Goal: Task Accomplishment & Management: Complete application form

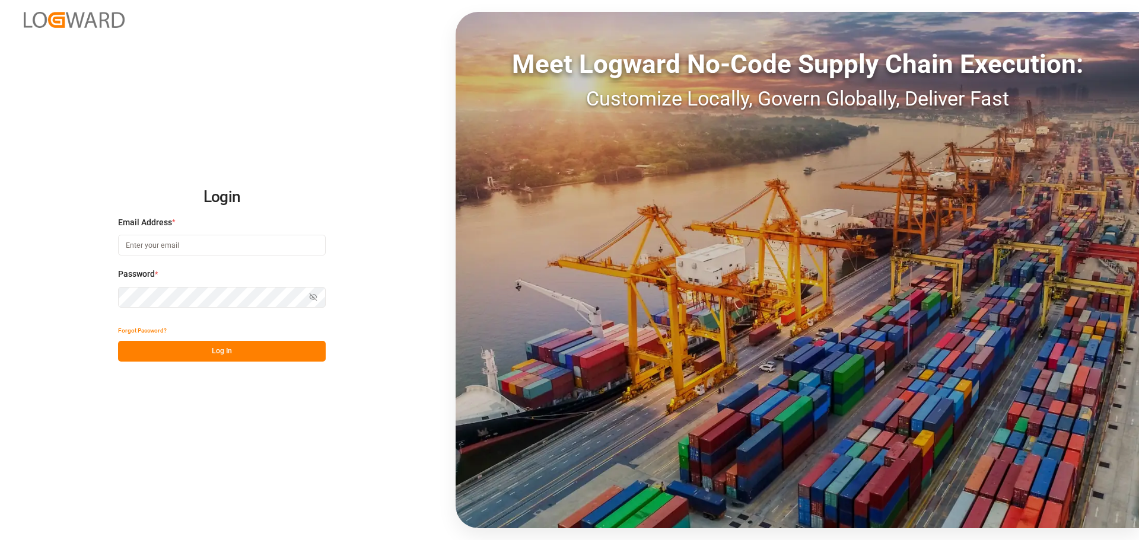
type input "[EMAIL_ADDRESS][DOMAIN_NAME]"
click at [200, 352] on button "Log In" at bounding box center [222, 351] width 208 height 21
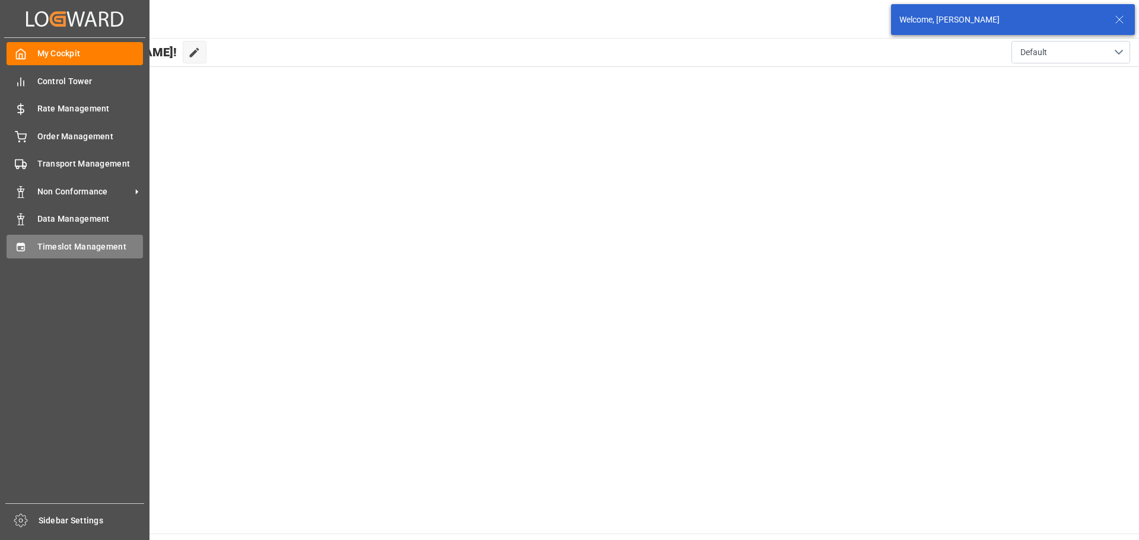
click at [34, 245] on div "Timeslot Management Timeslot Management" at bounding box center [75, 246] width 136 height 23
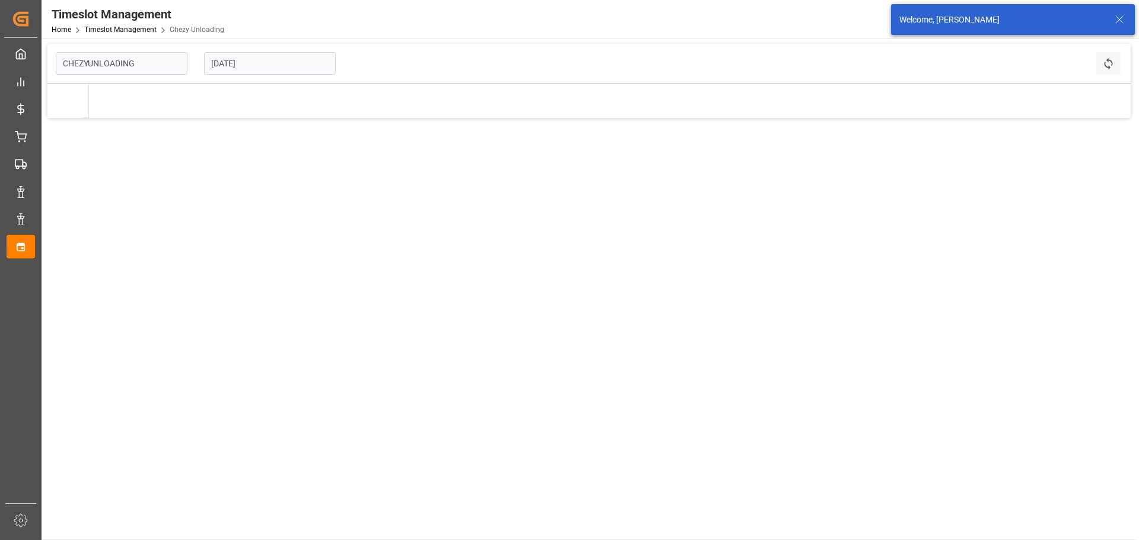
type input "Chezy Unloading"
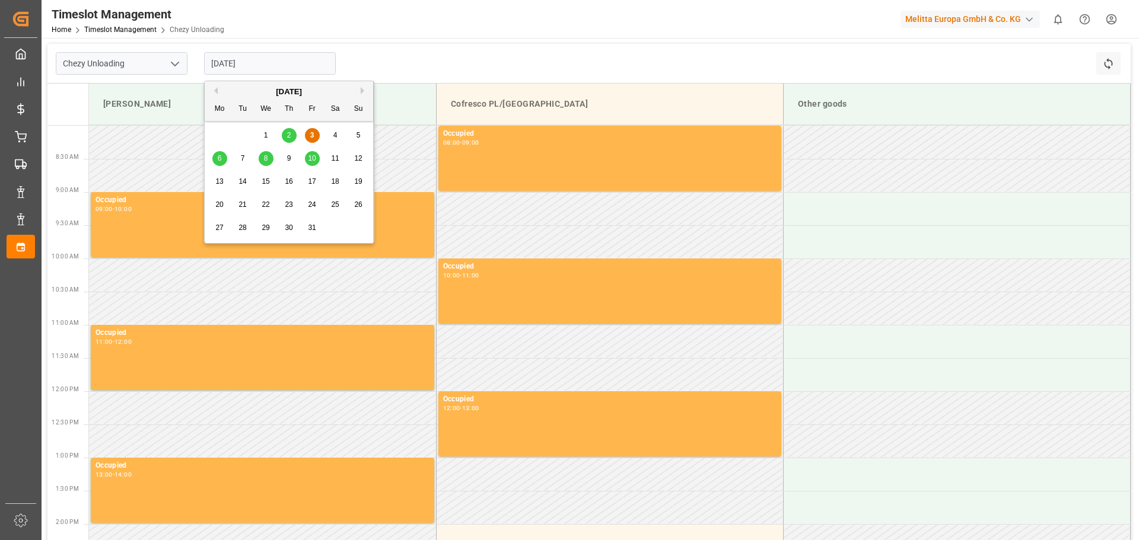
click at [286, 61] on input "[DATE]" at bounding box center [270, 63] width 132 height 23
click at [211, 180] on div "13 14 15 16 17 18 19" at bounding box center [289, 181] width 162 height 23
click at [216, 180] on span "13" at bounding box center [219, 181] width 8 height 8
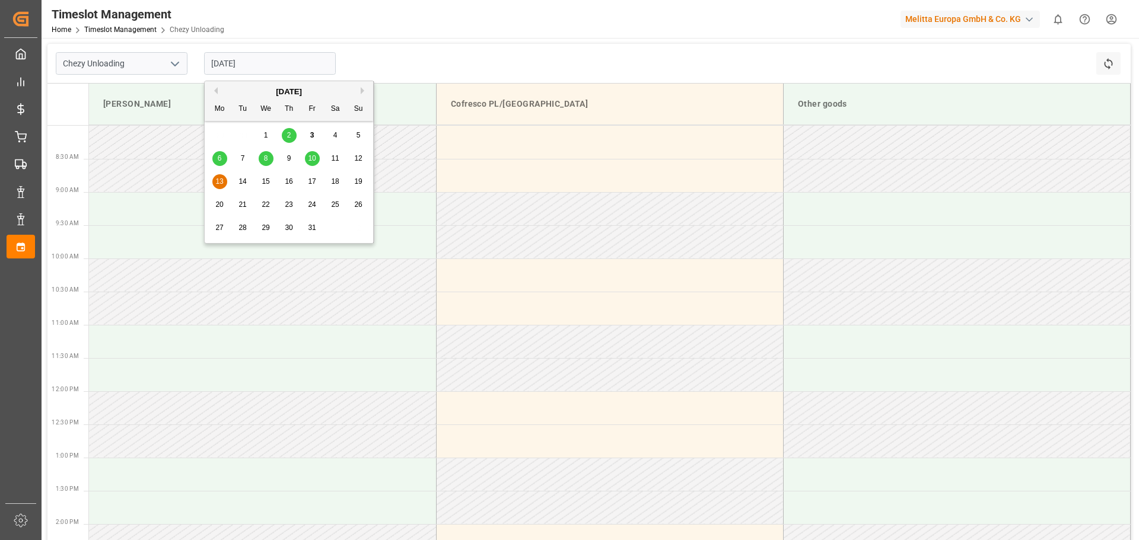
click at [234, 61] on input "[DATE]" at bounding box center [270, 63] width 132 height 23
click at [244, 182] on span "14" at bounding box center [242, 181] width 8 height 8
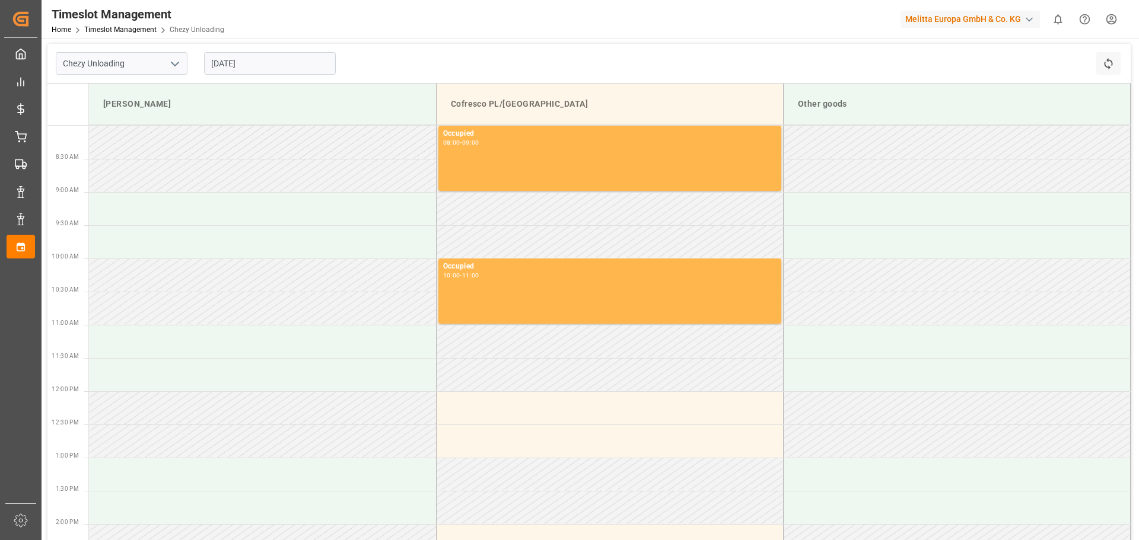
click at [283, 64] on input "[DATE]" at bounding box center [270, 63] width 132 height 23
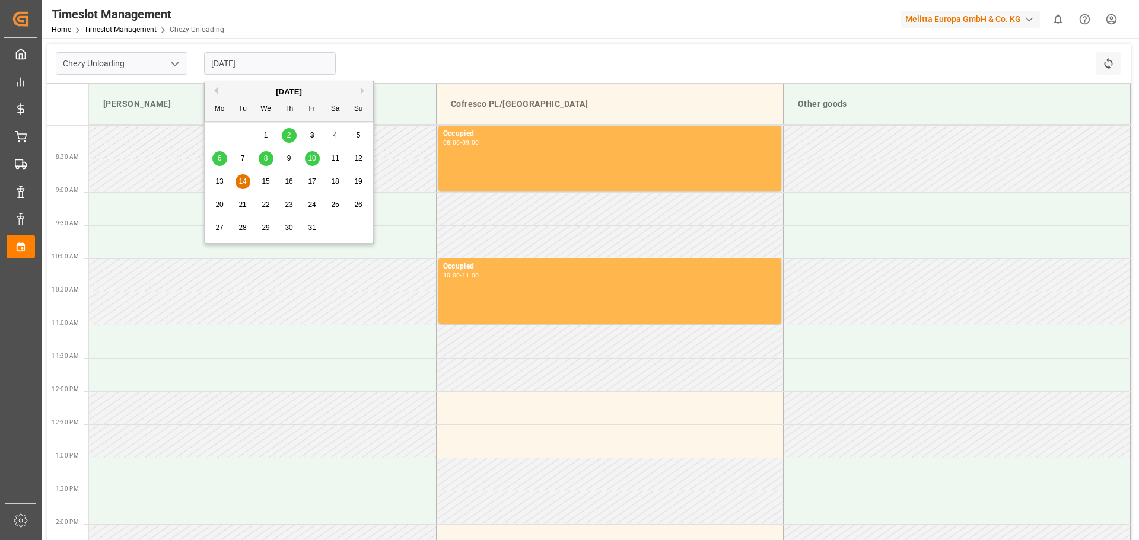
click at [266, 180] on span "15" at bounding box center [266, 181] width 8 height 8
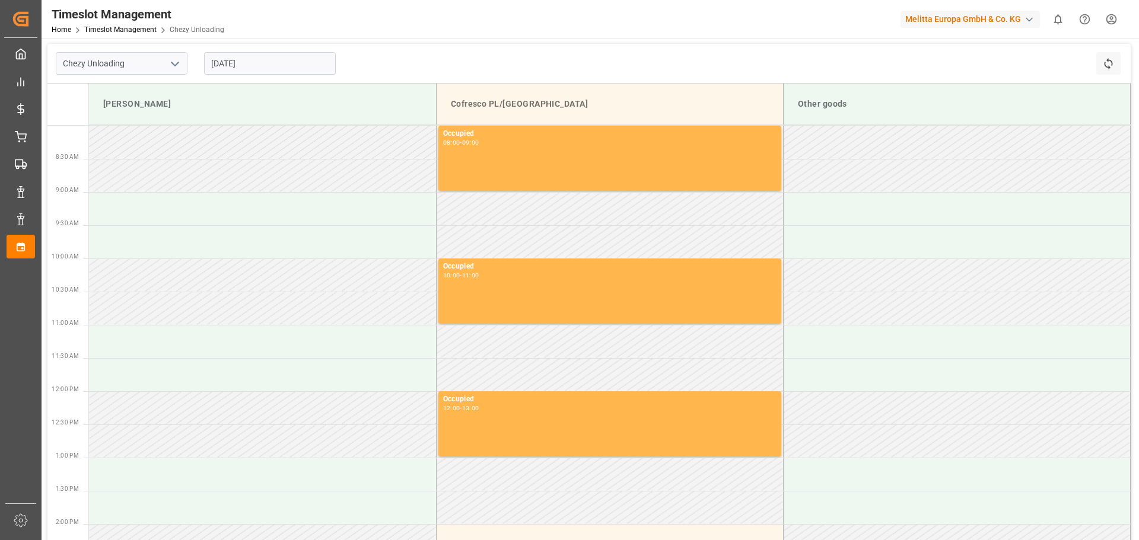
click at [257, 60] on input "[DATE]" at bounding box center [270, 63] width 132 height 23
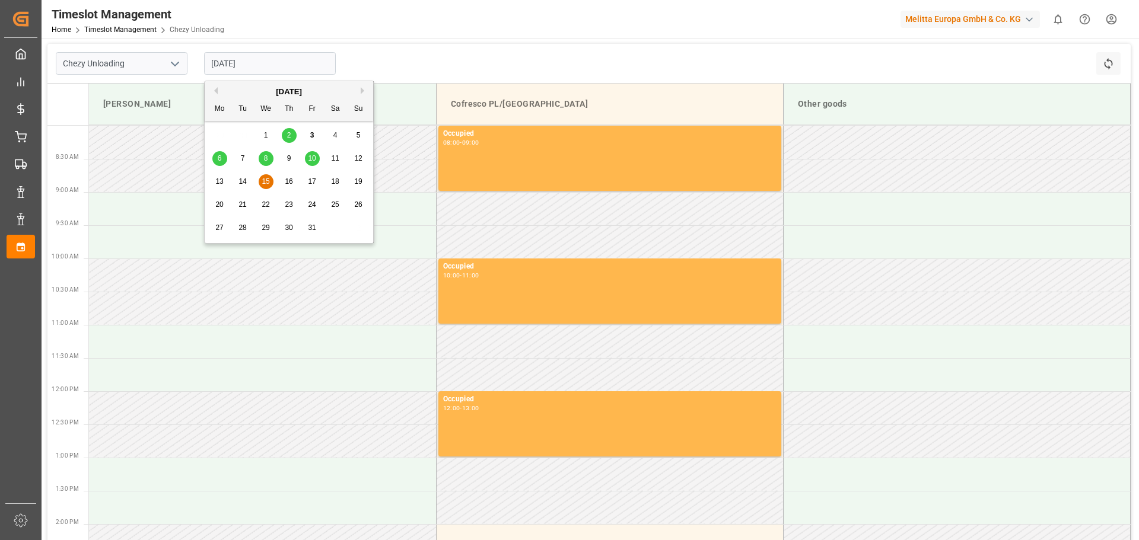
click at [283, 181] on div "16" at bounding box center [289, 182] width 15 height 14
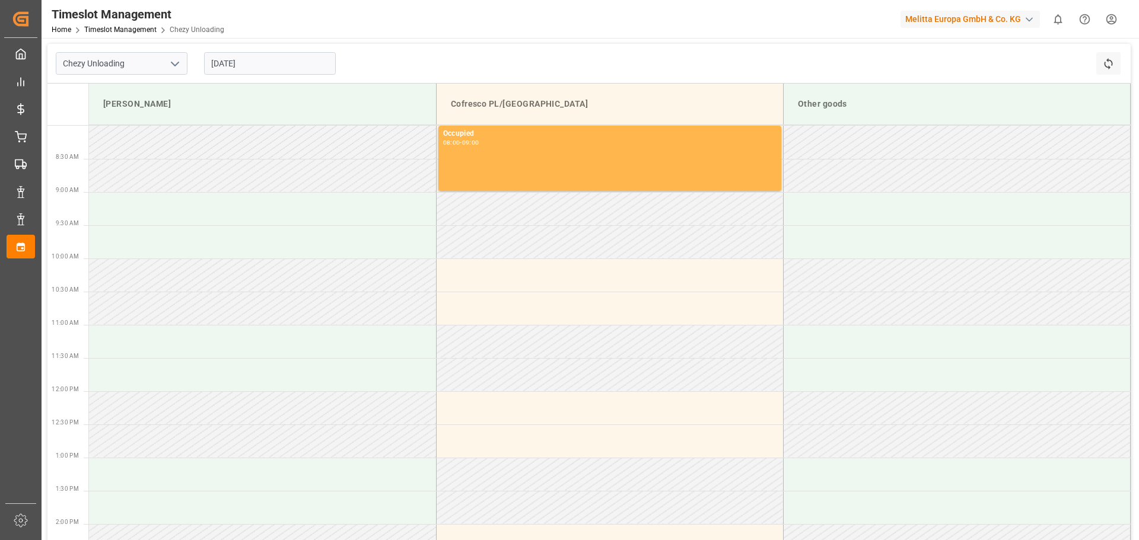
click at [238, 60] on input "[DATE]" at bounding box center [270, 63] width 132 height 23
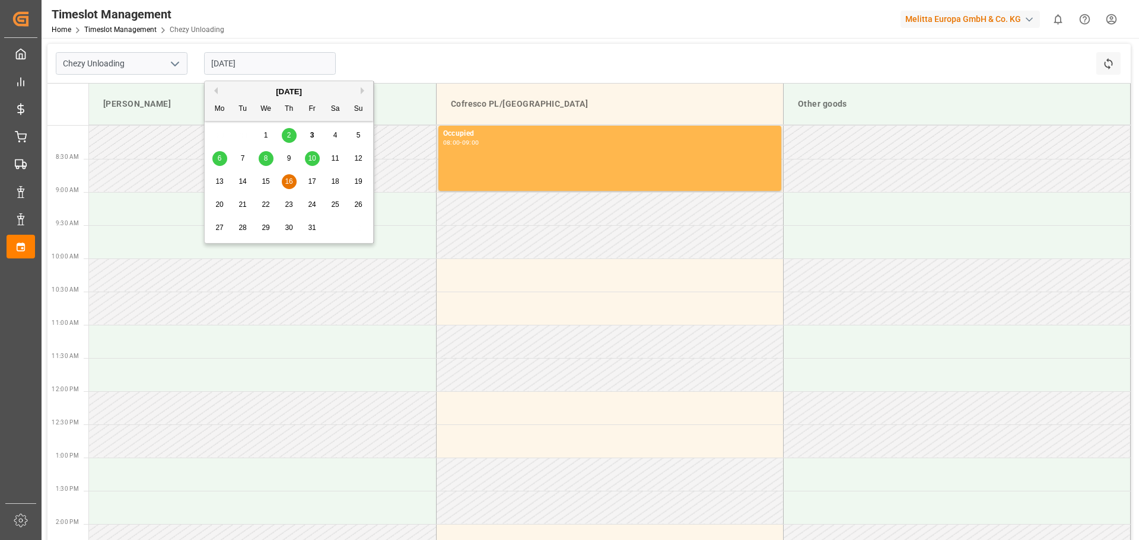
click at [265, 180] on span "15" at bounding box center [266, 181] width 8 height 8
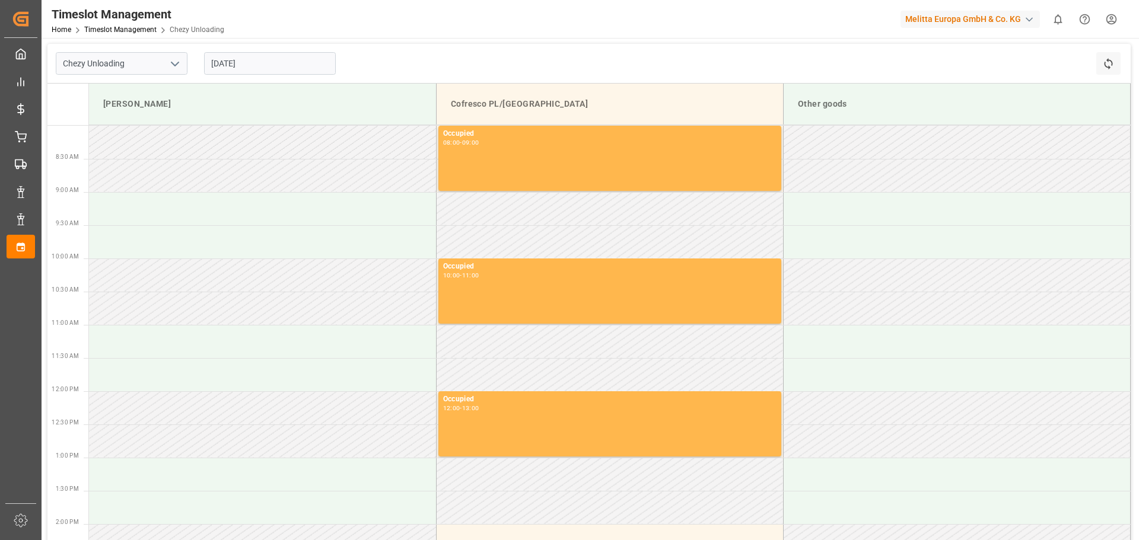
click at [243, 57] on input "[DATE]" at bounding box center [270, 63] width 132 height 23
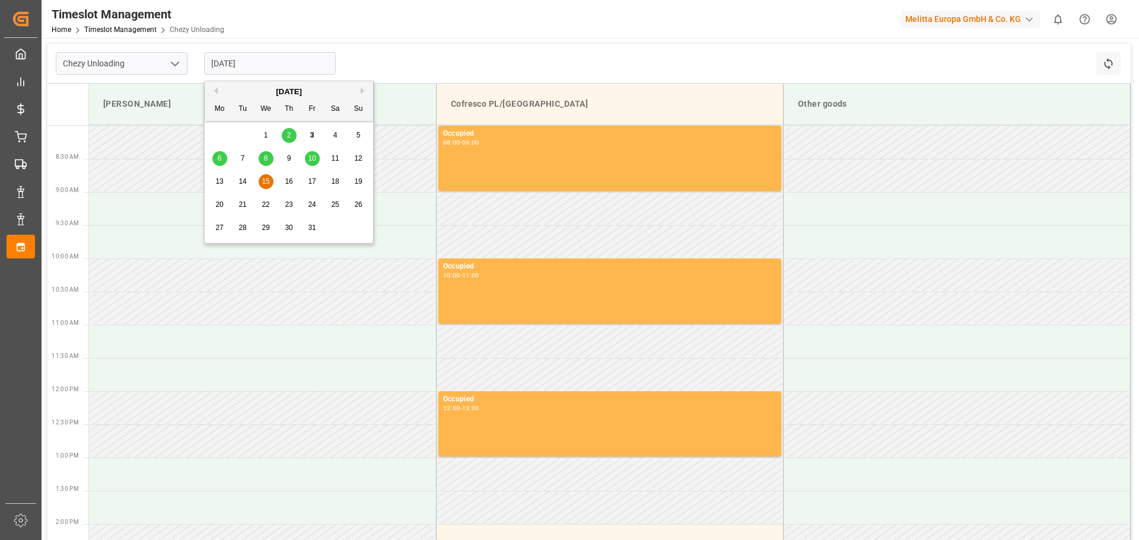
click at [248, 179] on div "14" at bounding box center [242, 182] width 15 height 14
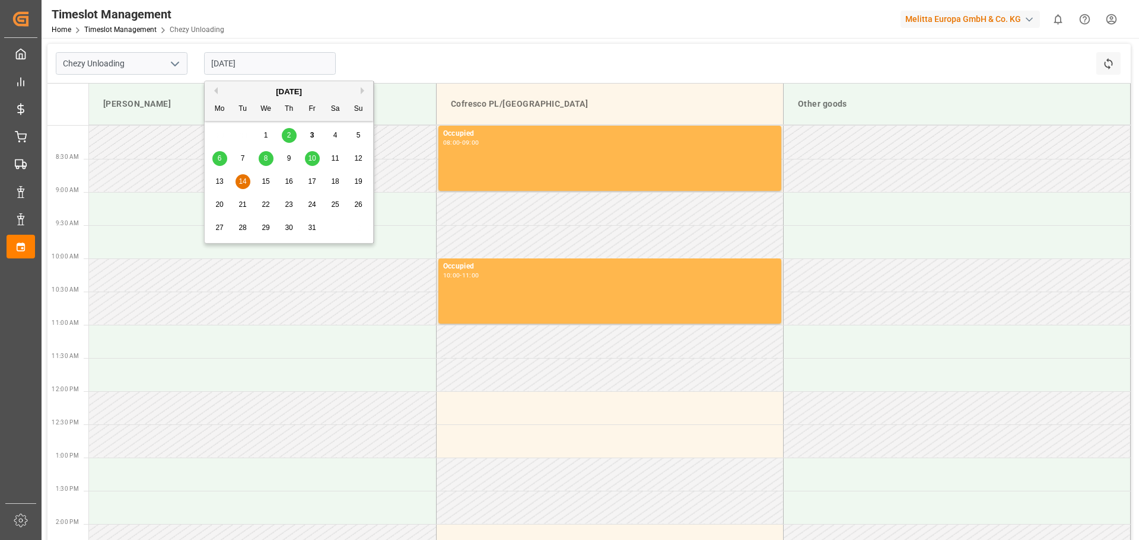
click at [251, 62] on input "[DATE]" at bounding box center [270, 63] width 132 height 23
click at [218, 179] on span "13" at bounding box center [219, 181] width 8 height 8
type input "[DATE]"
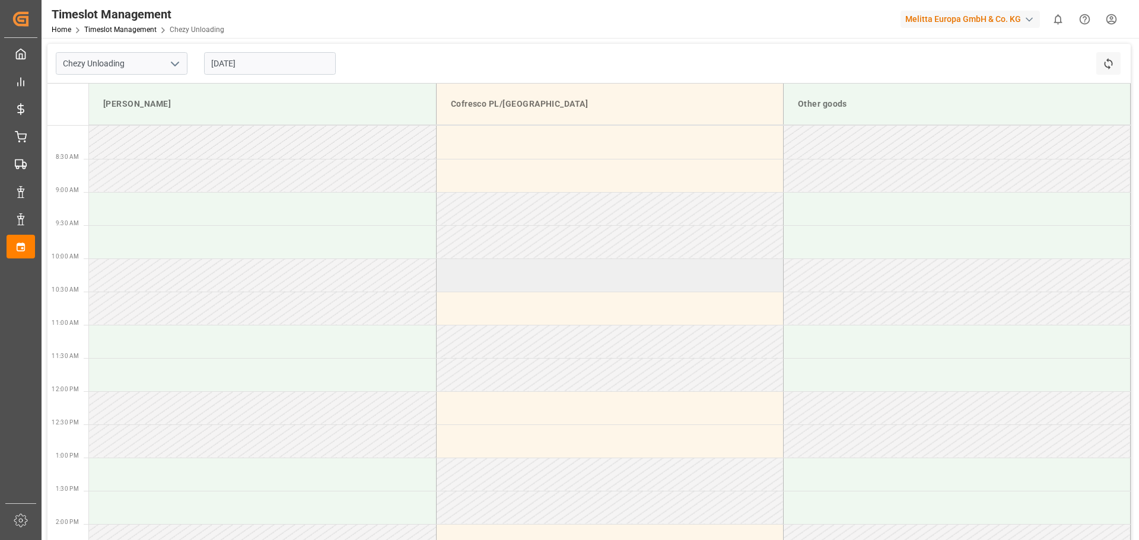
click at [488, 273] on td at bounding box center [609, 275] width 347 height 33
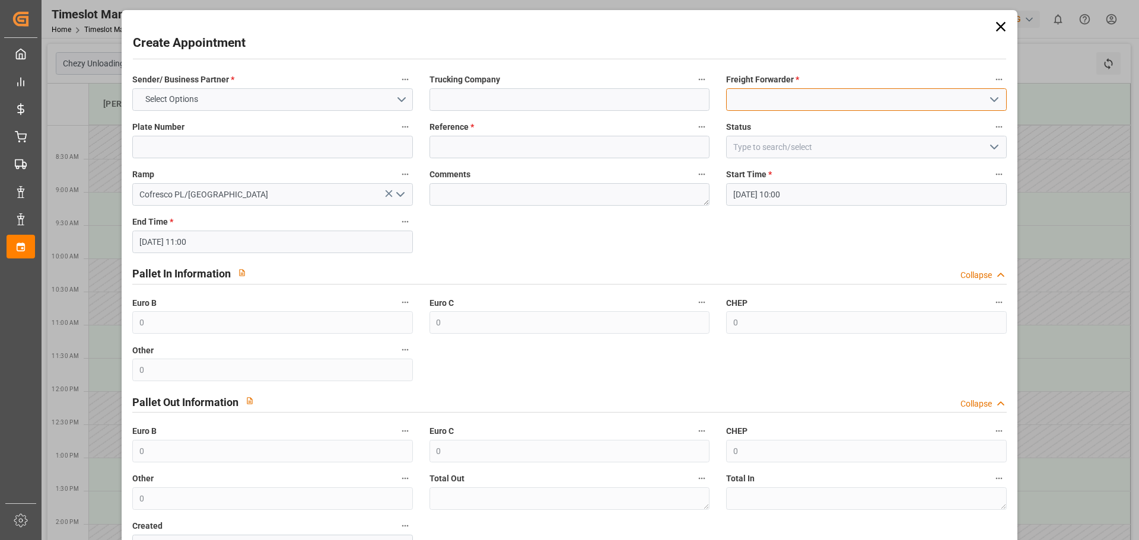
click at [783, 100] on input at bounding box center [866, 99] width 280 height 23
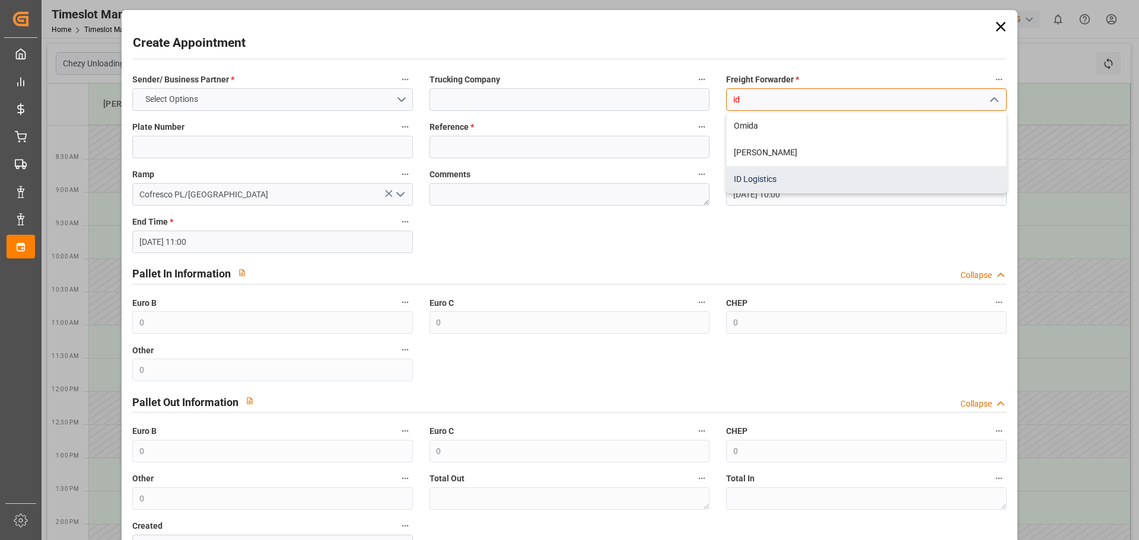
click at [759, 173] on div "ID Logistics" at bounding box center [866, 179] width 279 height 27
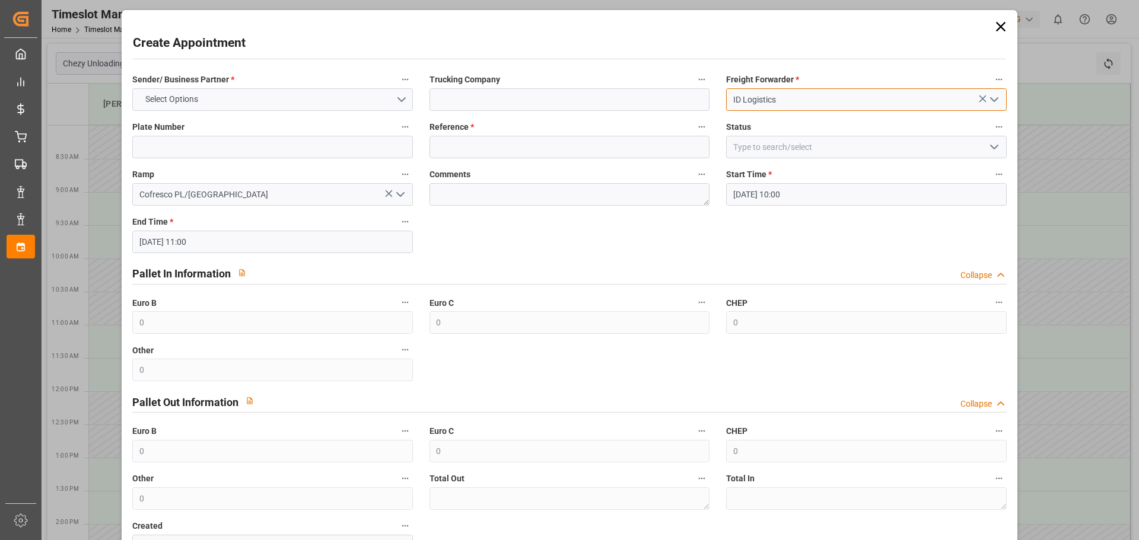
type input "ID Logistics"
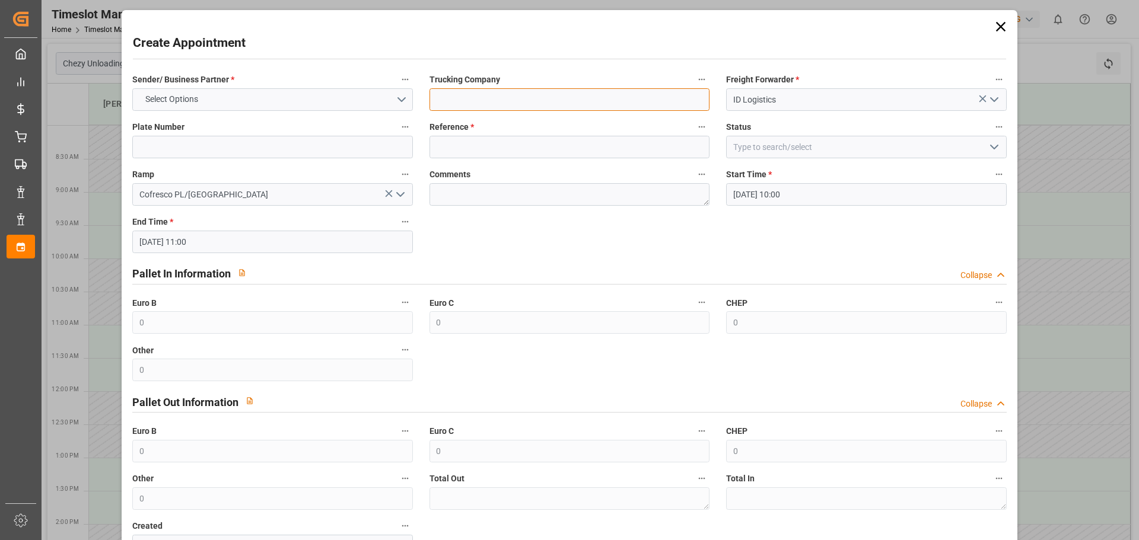
click at [497, 100] on input at bounding box center [569, 99] width 280 height 23
type input "ID Logistics"
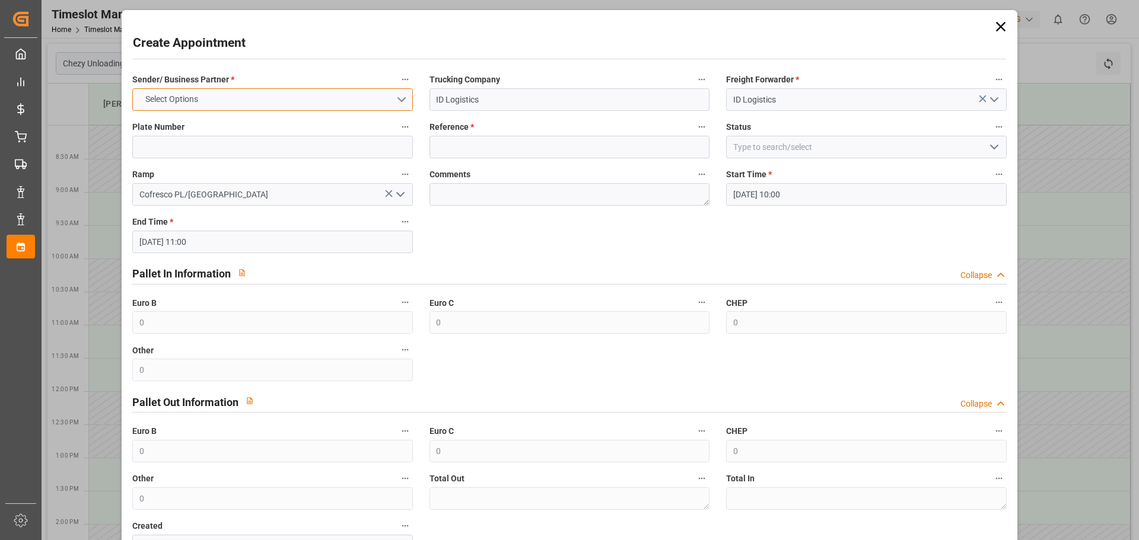
click at [251, 93] on button "Select Options" at bounding box center [272, 99] width 280 height 23
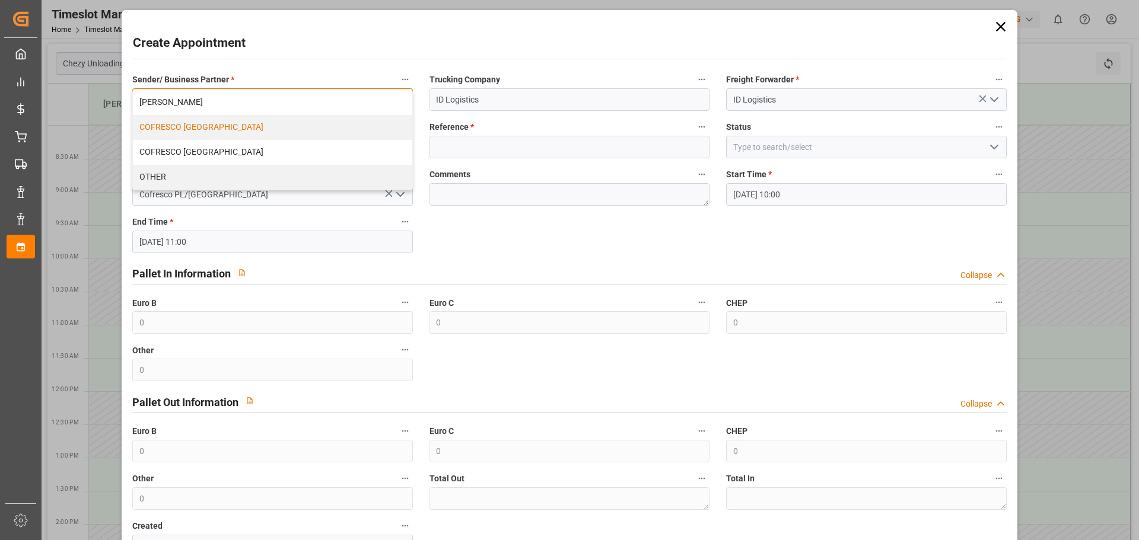
click at [238, 127] on div "COFRESCO POLAND" at bounding box center [272, 127] width 279 height 25
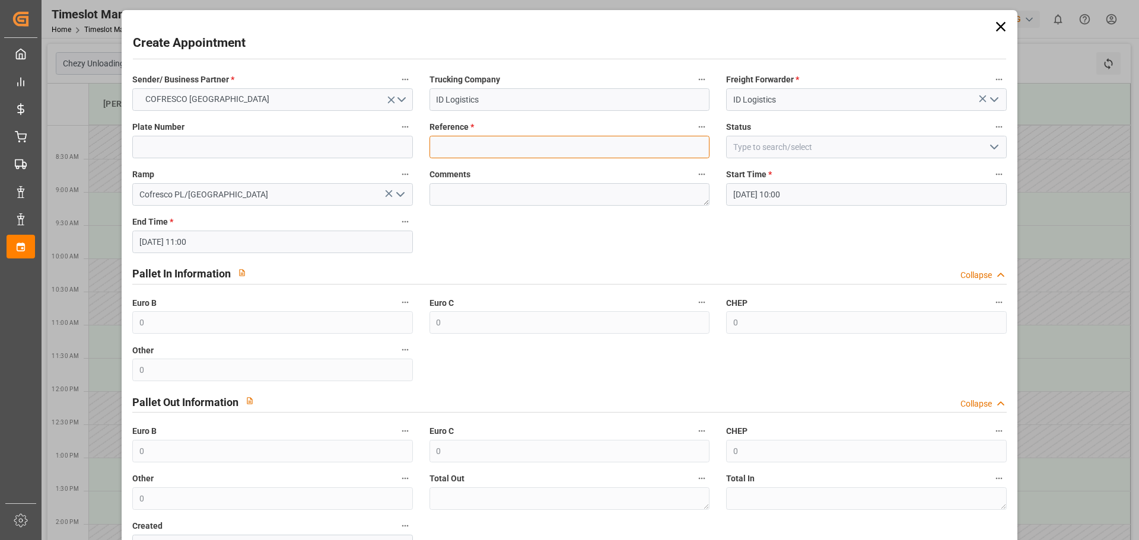
paste input "490134"
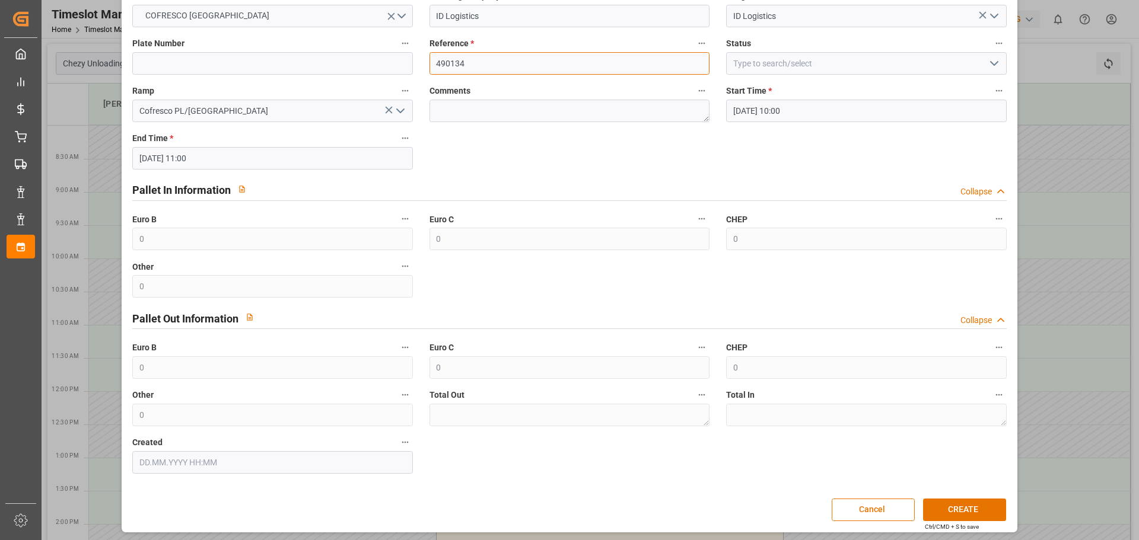
scroll to position [86, 0]
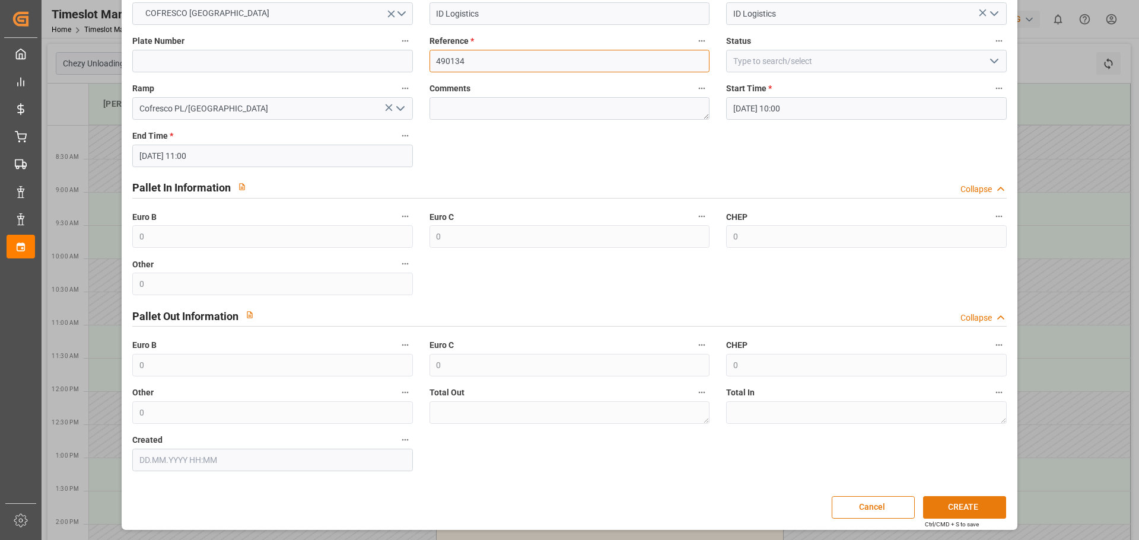
type input "490134"
click at [965, 506] on button "CREATE" at bounding box center [964, 507] width 83 height 23
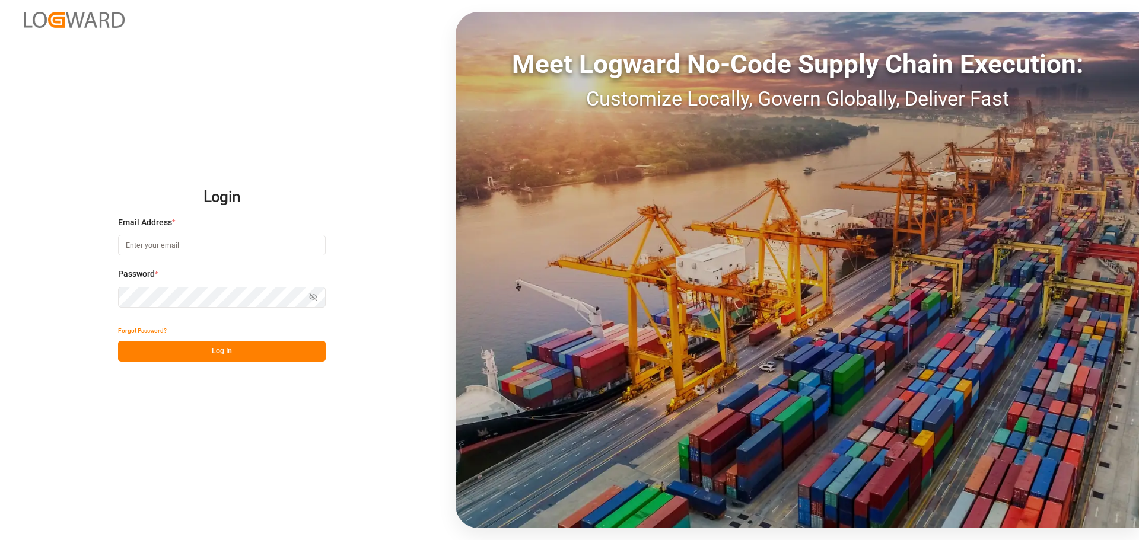
type input "[EMAIL_ADDRESS][DOMAIN_NAME]"
click at [198, 349] on button "Log In" at bounding box center [222, 351] width 208 height 21
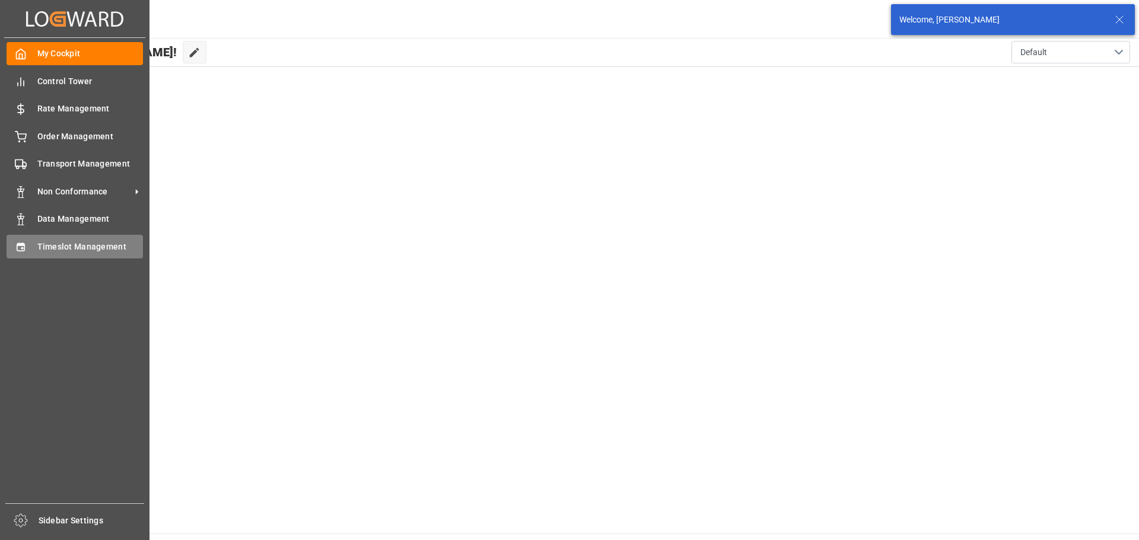
click at [63, 242] on span "Timeslot Management" at bounding box center [90, 247] width 106 height 12
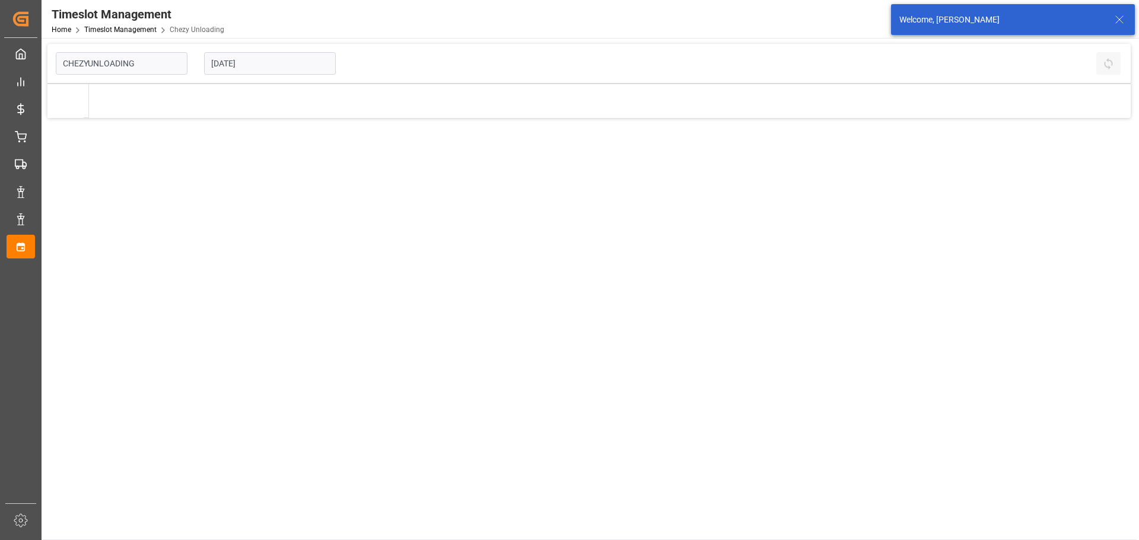
type input "Chezy Unloading"
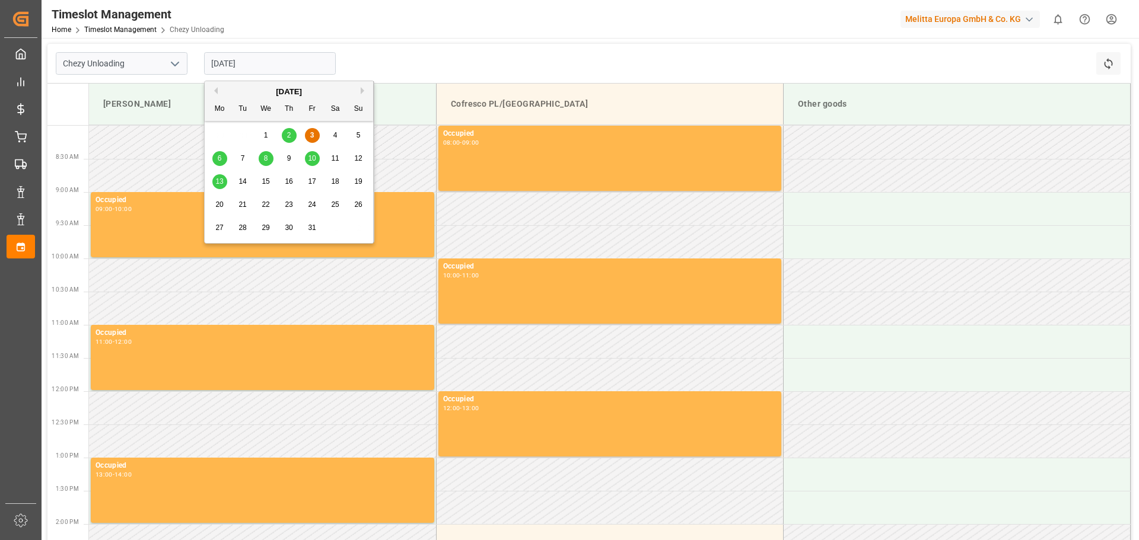
click at [244, 63] on input "[DATE]" at bounding box center [270, 63] width 132 height 23
click at [270, 181] on div "15" at bounding box center [266, 182] width 15 height 14
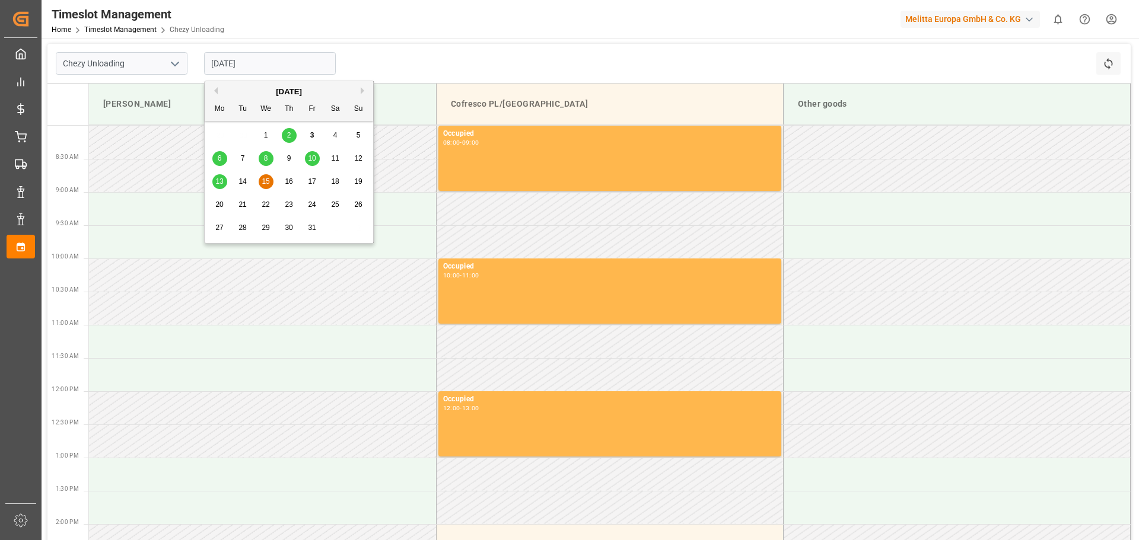
click at [234, 70] on input "[DATE]" at bounding box center [270, 63] width 132 height 23
click at [286, 181] on span "16" at bounding box center [289, 181] width 8 height 8
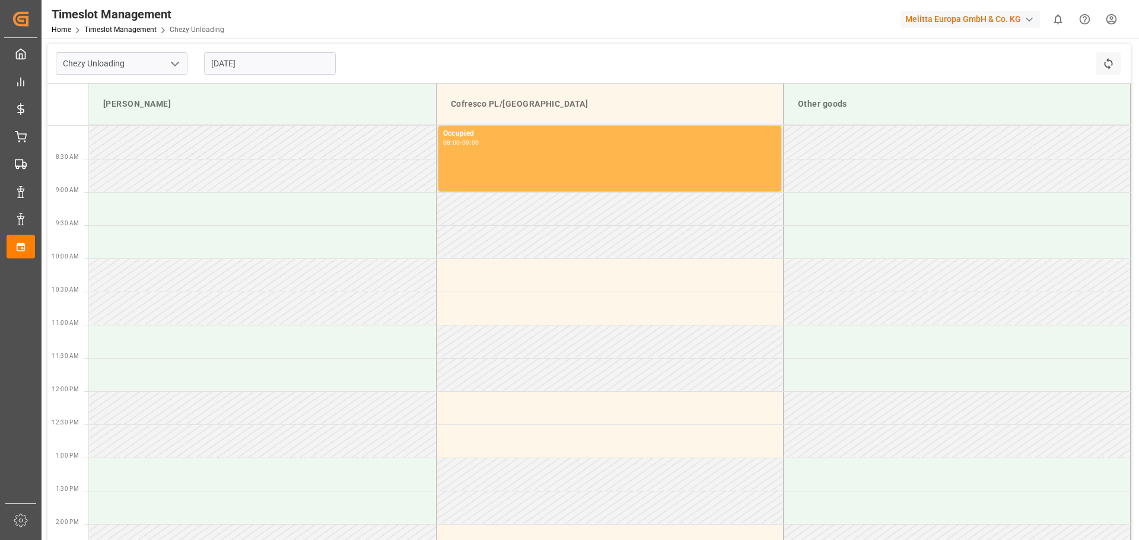
click at [221, 66] on input "[DATE]" at bounding box center [270, 63] width 132 height 23
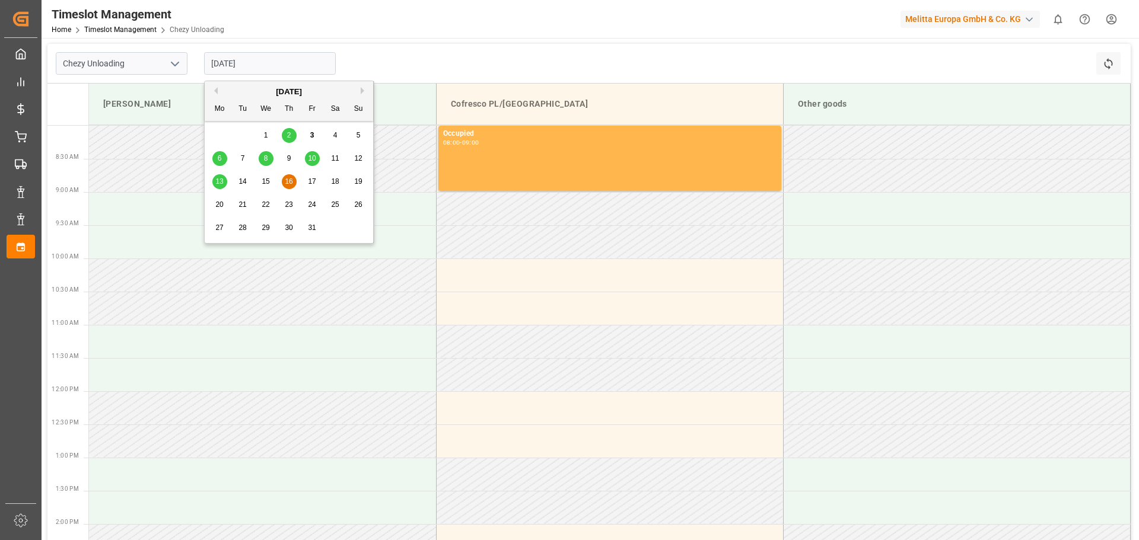
click at [240, 183] on span "14" at bounding box center [242, 181] width 8 height 8
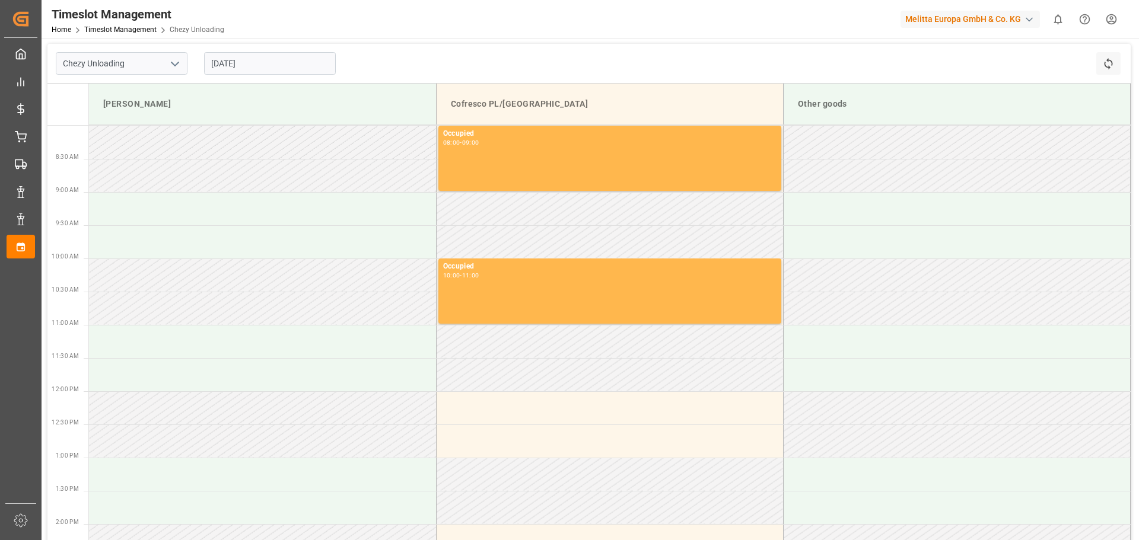
click at [226, 61] on input "[DATE]" at bounding box center [270, 63] width 132 height 23
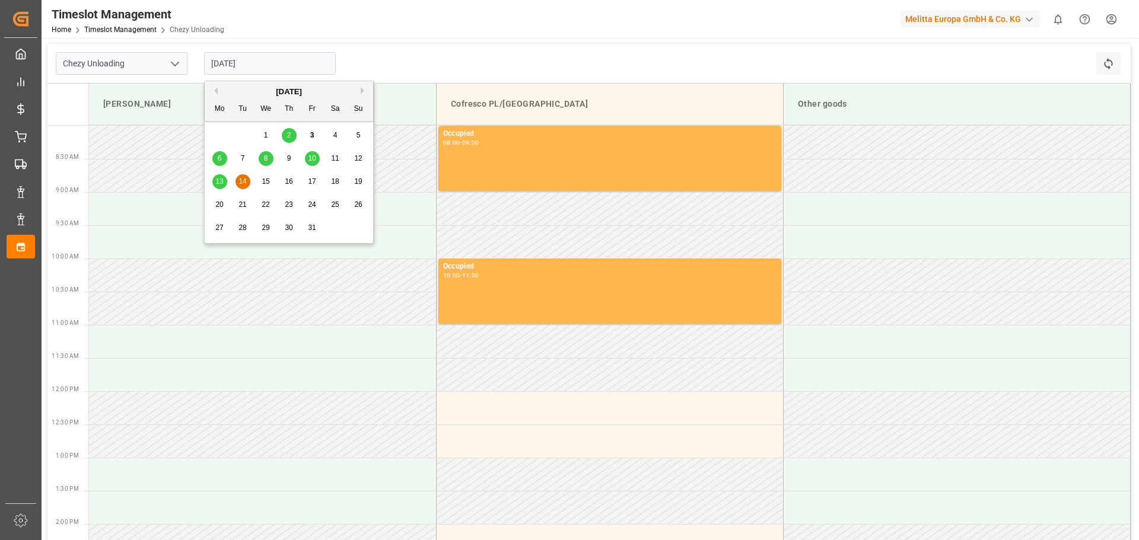
click at [263, 180] on span "15" at bounding box center [266, 181] width 8 height 8
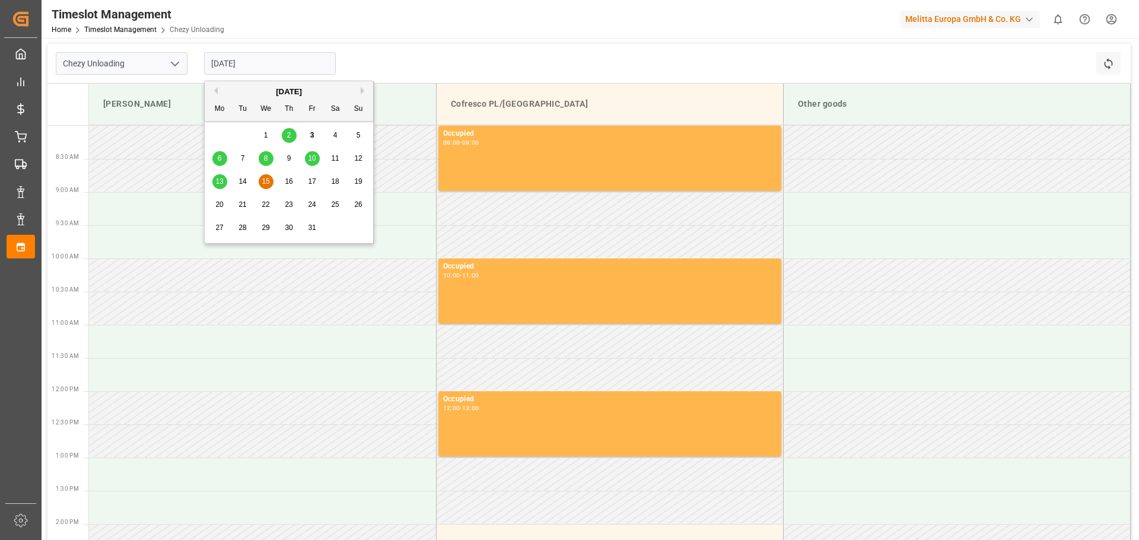
click at [242, 63] on input "[DATE]" at bounding box center [270, 63] width 132 height 23
click at [216, 180] on span "13" at bounding box center [219, 181] width 8 height 8
type input "[DATE]"
